Goal: Navigation & Orientation: Find specific page/section

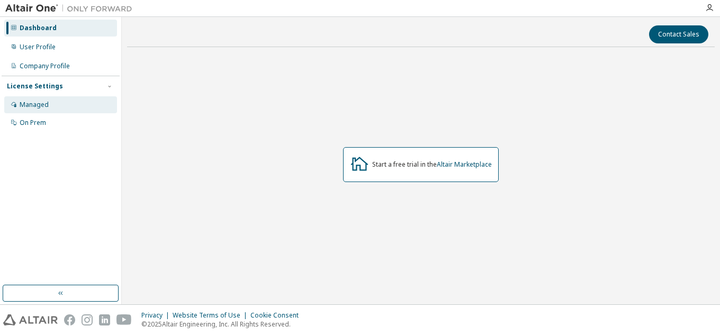
click at [57, 107] on div "Managed" at bounding box center [60, 104] width 113 height 17
click at [44, 108] on div "Managed" at bounding box center [34, 105] width 29 height 8
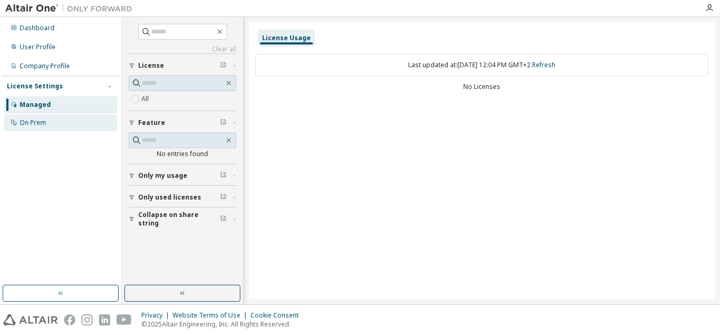
click at [38, 121] on div "On Prem" at bounding box center [33, 123] width 26 height 8
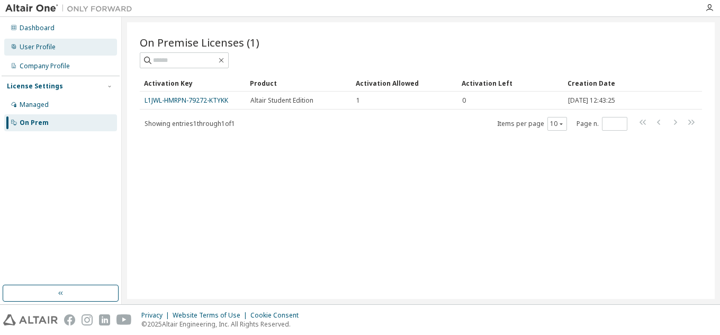
click at [66, 49] on div "User Profile" at bounding box center [60, 47] width 113 height 17
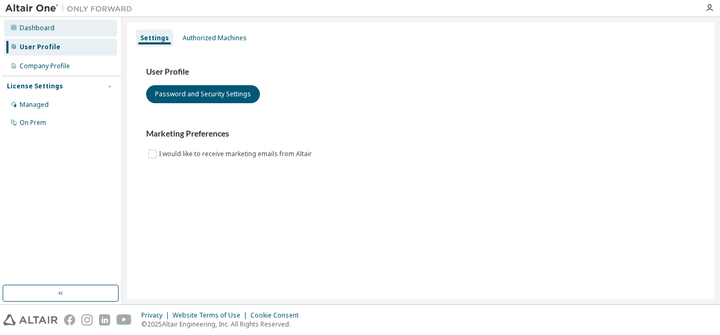
click at [70, 33] on div "Dashboard" at bounding box center [60, 28] width 113 height 17
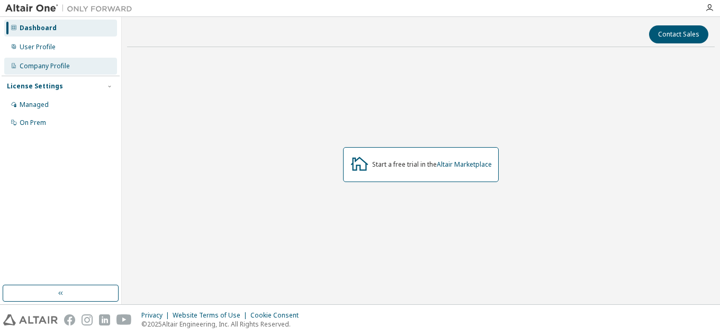
click at [56, 65] on div "Company Profile" at bounding box center [45, 66] width 50 height 8
click at [67, 107] on div "Managed" at bounding box center [60, 104] width 113 height 17
click at [24, 104] on div "Managed" at bounding box center [34, 105] width 29 height 8
